Goal: Information Seeking & Learning: Learn about a topic

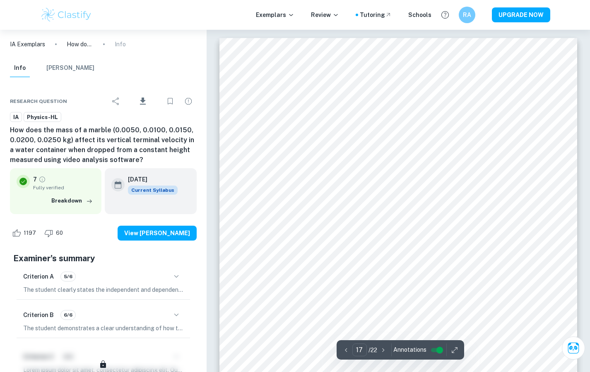
scroll to position [8421, 0]
drag, startPoint x: 0, startPoint y: 0, endPoint x: 321, endPoint y: 91, distance: 333.6
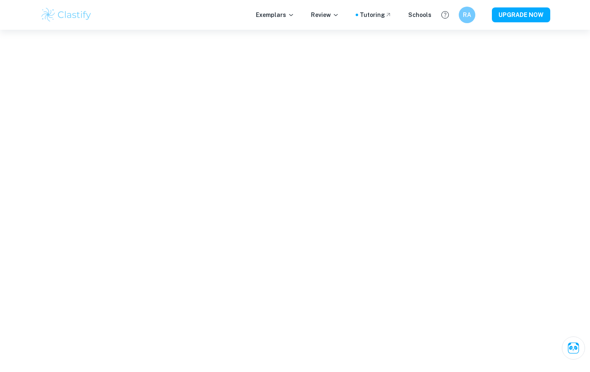
scroll to position [8324, 0]
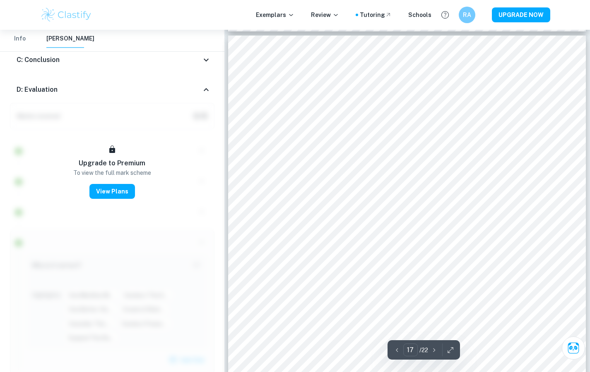
scroll to position [8311, 0]
click at [453, 348] on icon "button" at bounding box center [450, 350] width 8 height 8
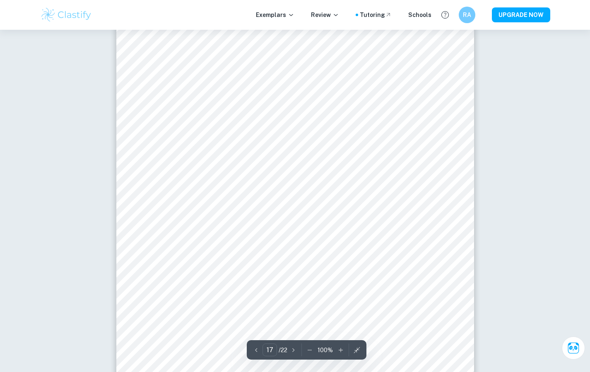
scroll to position [8212, 0]
click at [309, 348] on icon "button" at bounding box center [309, 350] width 8 height 8
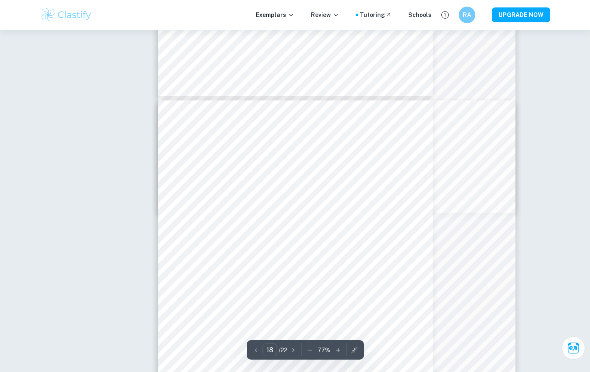
type input "17"
type input "18"
